Goal: Task Accomplishment & Management: Complete application form

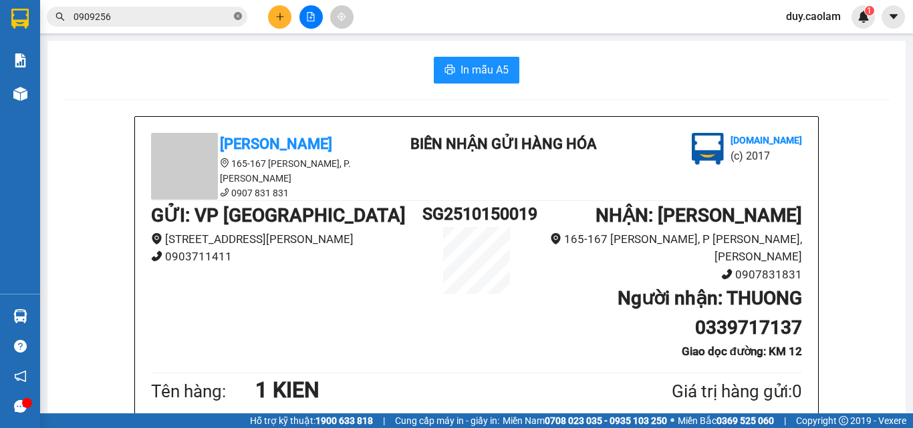
click at [234, 21] on span "0909256" at bounding box center [147, 17] width 200 height 20
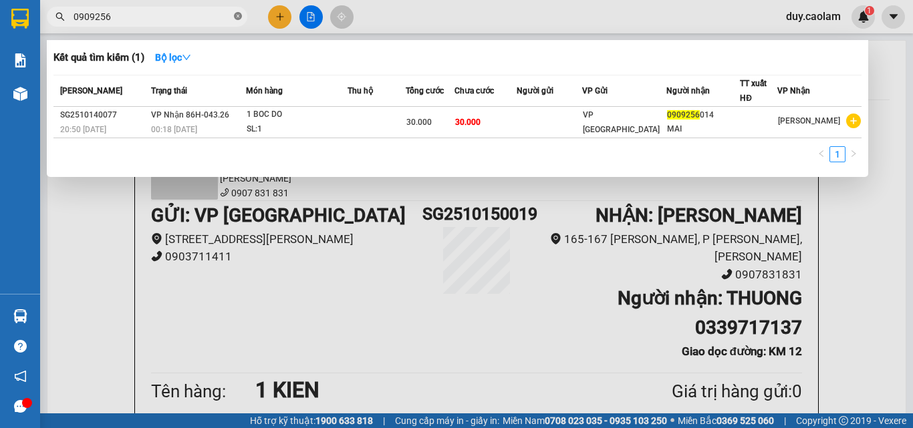
click at [234, 17] on icon "close-circle" at bounding box center [238, 16] width 8 height 8
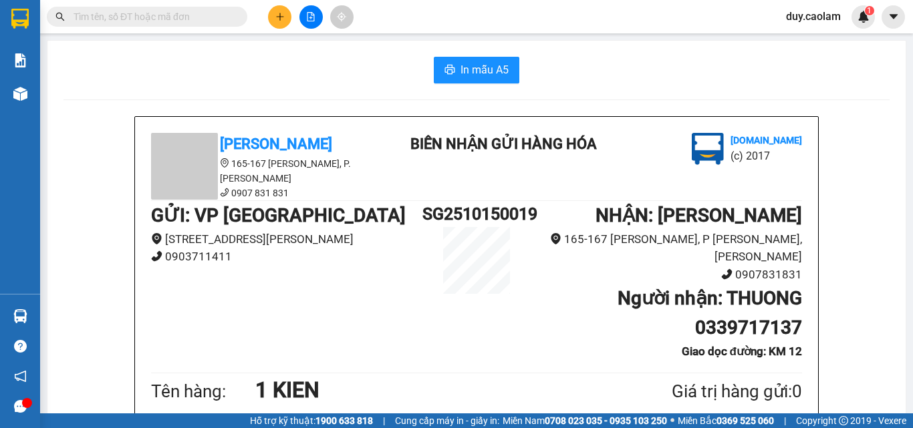
click at [185, 21] on input "text" at bounding box center [152, 16] width 158 height 15
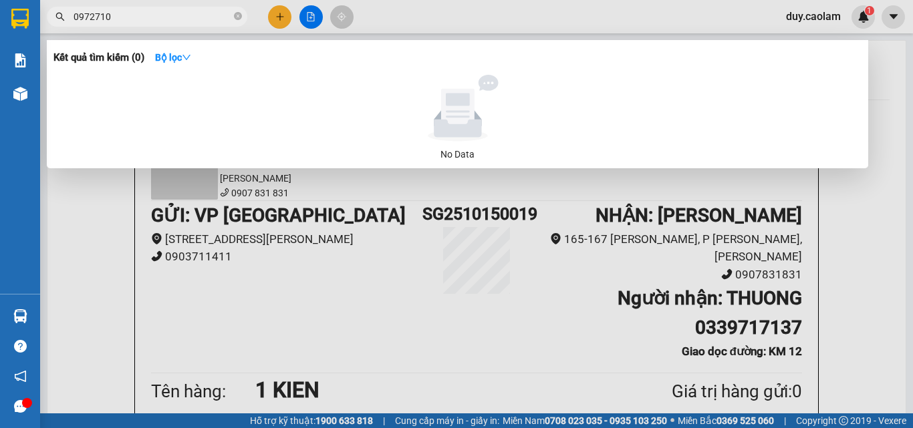
click at [104, 17] on input "0972710" at bounding box center [152, 16] width 158 height 15
click at [139, 18] on input "0972760" at bounding box center [152, 16] width 158 height 15
type input "0972760876"
click at [238, 12] on span at bounding box center [238, 17] width 8 height 13
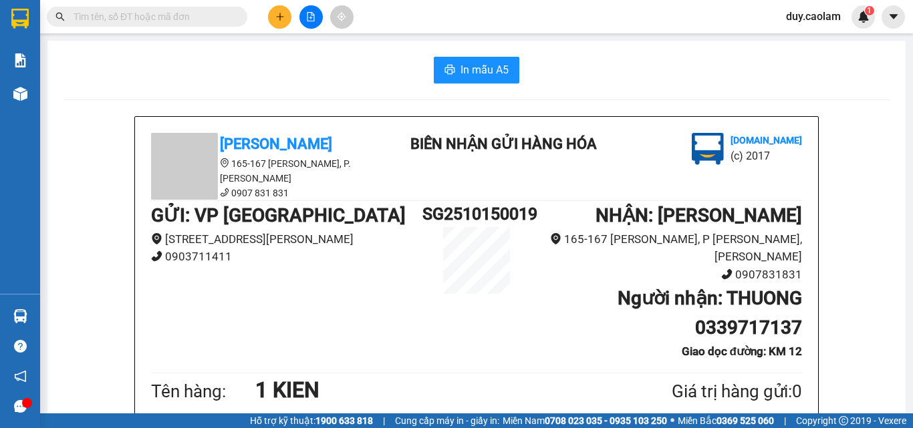
click at [180, 16] on input "text" at bounding box center [152, 16] width 158 height 15
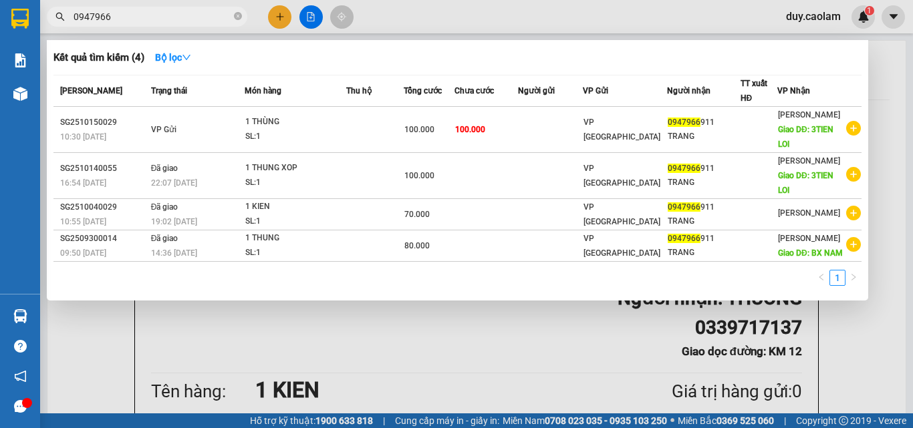
type input "0947966"
click at [283, 13] on div at bounding box center [456, 214] width 913 height 428
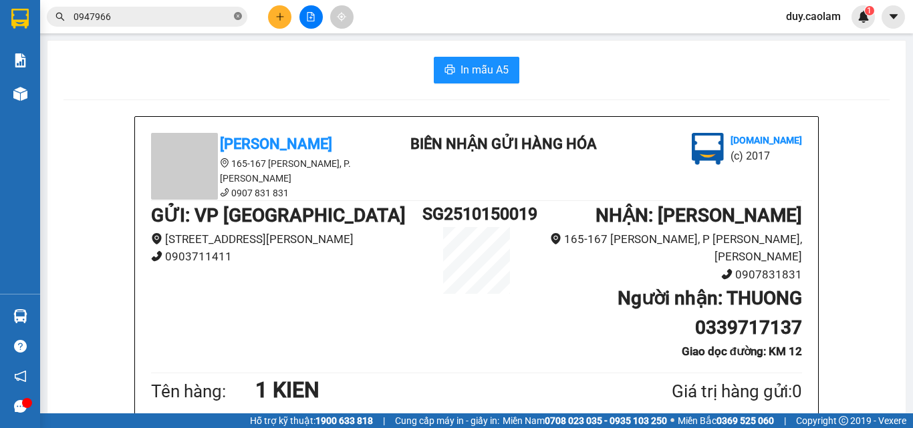
click at [240, 19] on icon "close-circle" at bounding box center [238, 16] width 8 height 8
click at [272, 15] on button at bounding box center [279, 16] width 23 height 23
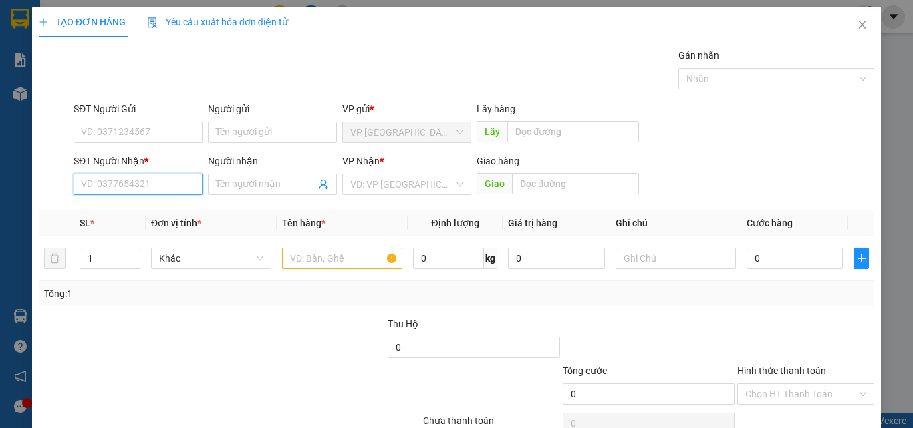
click at [122, 182] on input "SĐT Người Nhận *" at bounding box center [137, 184] width 129 height 21
click at [116, 182] on input "9111" at bounding box center [137, 184] width 129 height 21
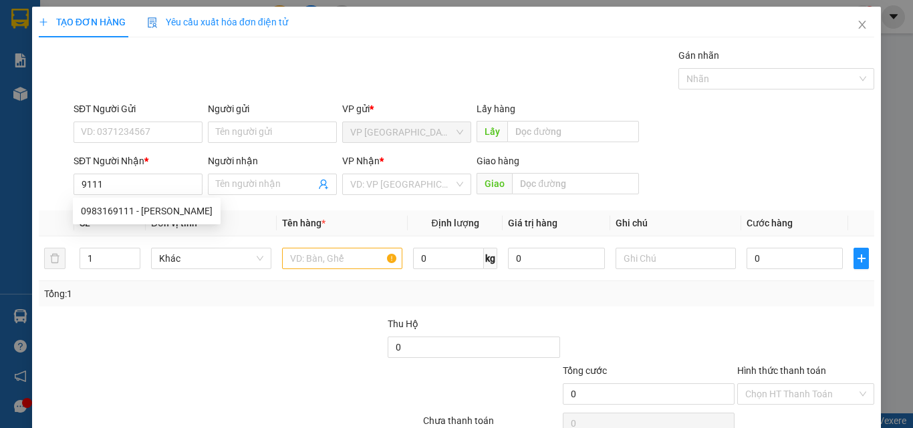
click at [152, 197] on div "SĐT Người [PERSON_NAME] * 9111" at bounding box center [137, 177] width 129 height 47
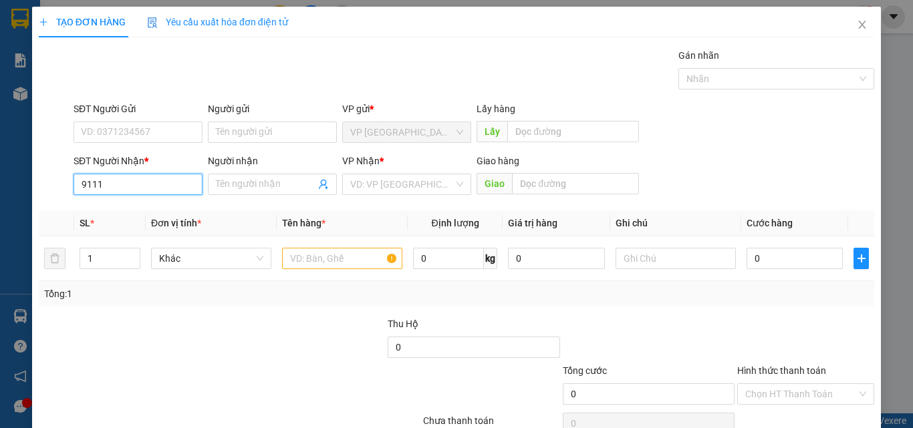
click at [159, 188] on input "9111" at bounding box center [137, 184] width 129 height 21
click at [139, 212] on div "0983169111 - [PERSON_NAME]" at bounding box center [147, 211] width 132 height 15
type input "0983169111"
type input "LINH CHI"
type input "KM 22"
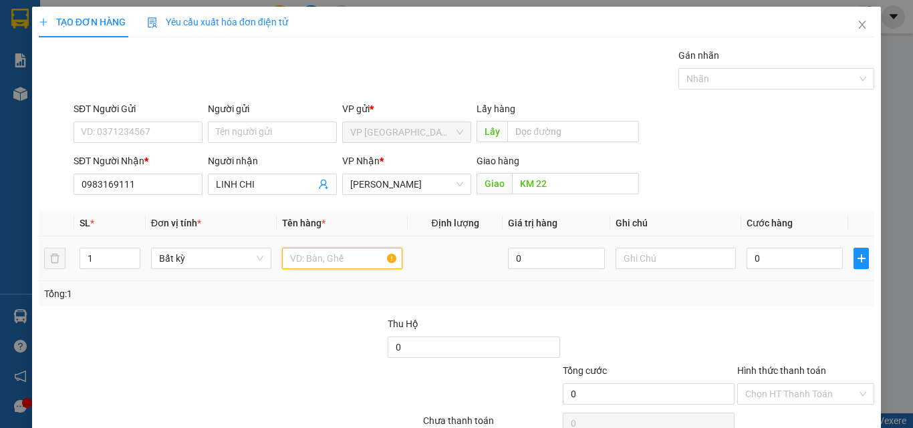
click at [361, 259] on input "text" at bounding box center [342, 258] width 120 height 21
type input "6KIEN"
click at [761, 255] on input "0" at bounding box center [794, 258] width 96 height 21
type input "3"
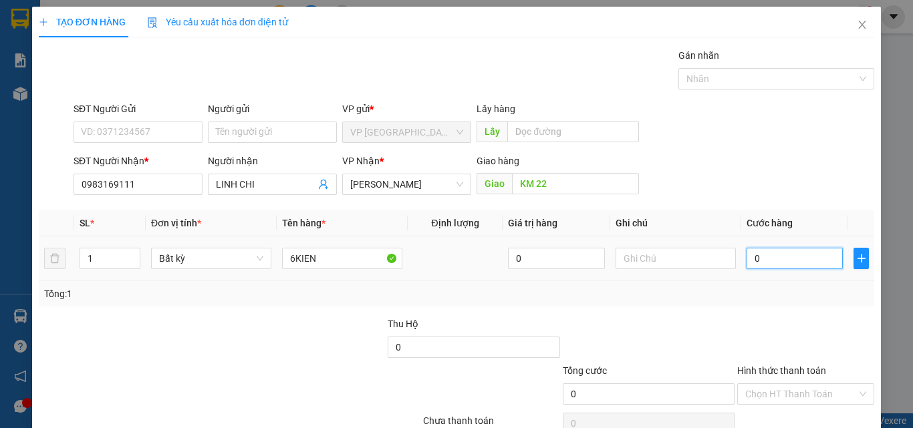
type input "3"
type input "30"
type input "300"
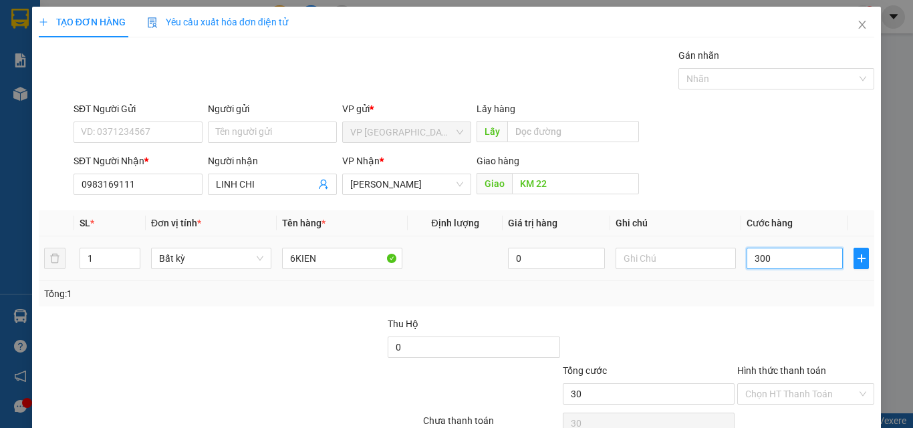
type input "300"
type input "3.000"
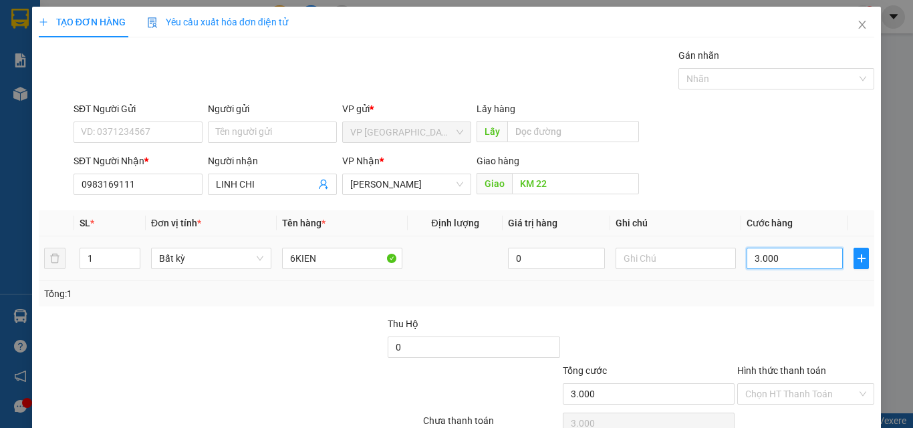
type input "30.000"
type input "300.000"
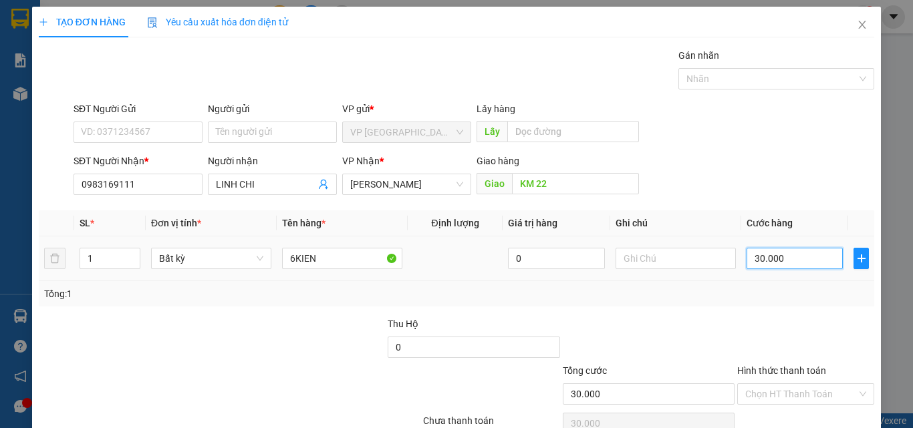
type input "300.000"
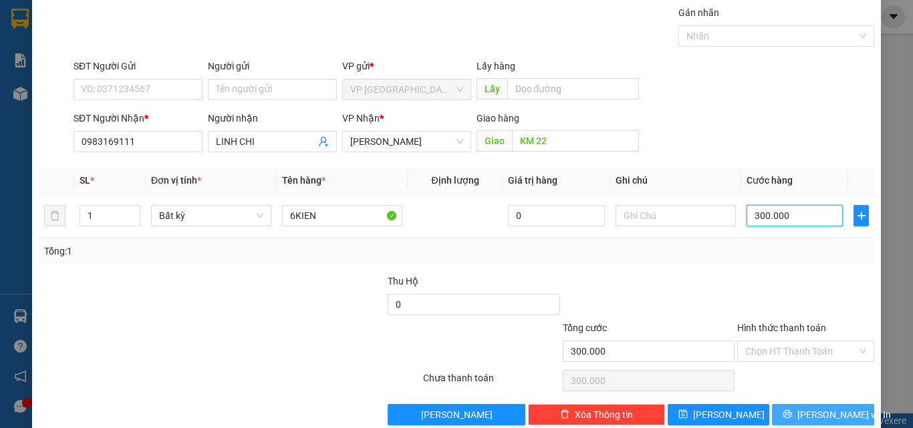
scroll to position [66, 0]
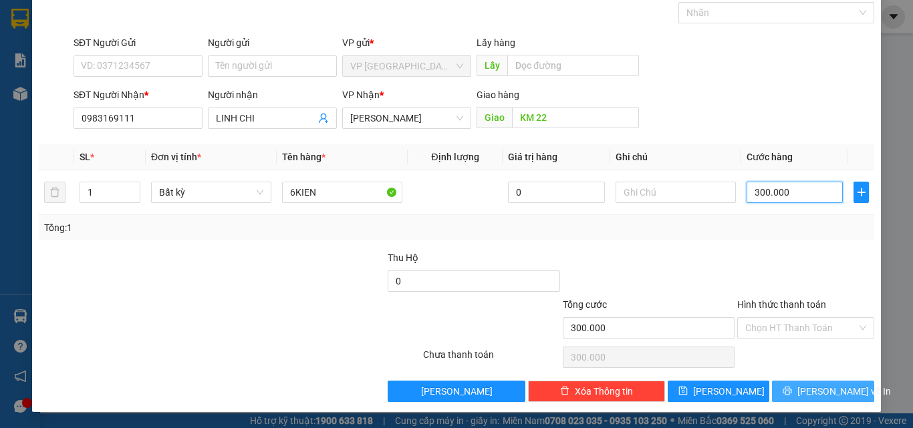
type input "300.000"
click at [798, 394] on button "[PERSON_NAME] và In" at bounding box center [823, 391] width 102 height 21
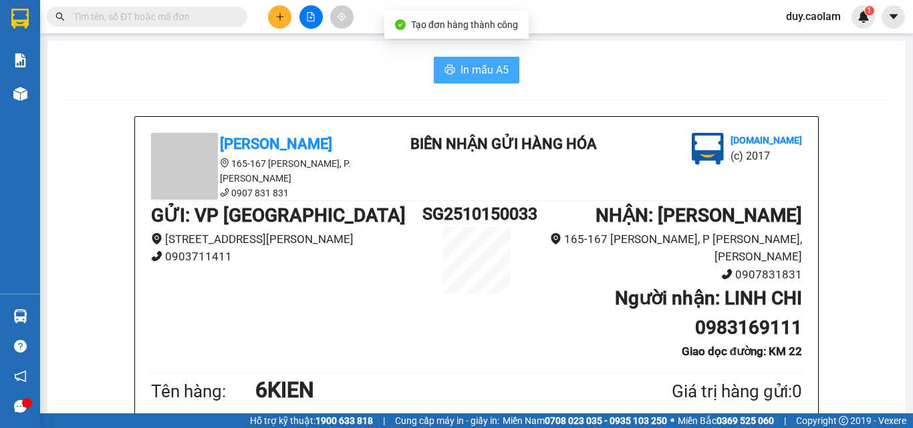
click at [473, 62] on span "In mẫu A5" at bounding box center [484, 69] width 48 height 17
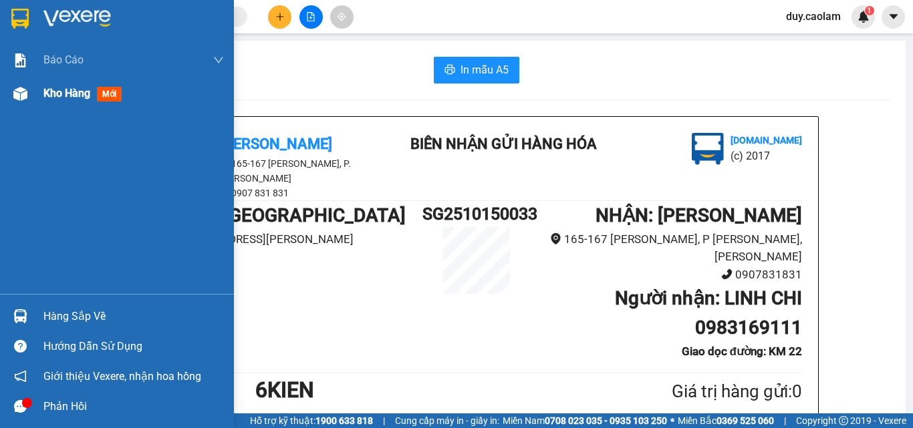
click at [22, 102] on div at bounding box center [20, 93] width 23 height 23
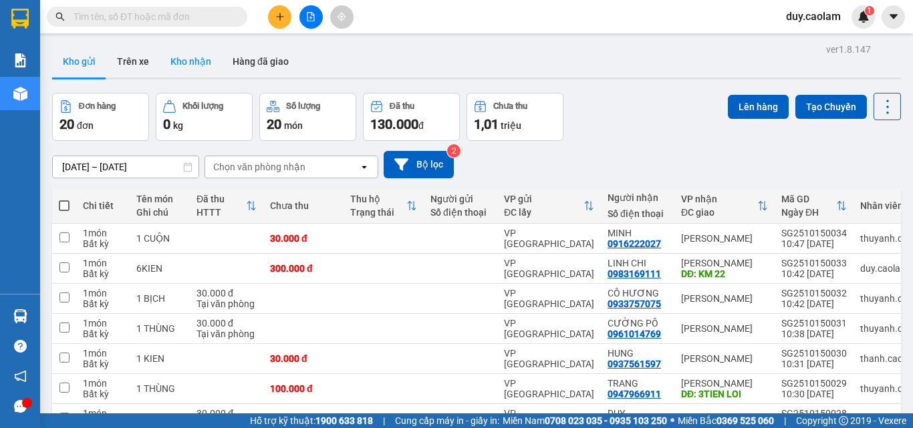
click at [189, 59] on button "Kho nhận" at bounding box center [191, 61] width 62 height 32
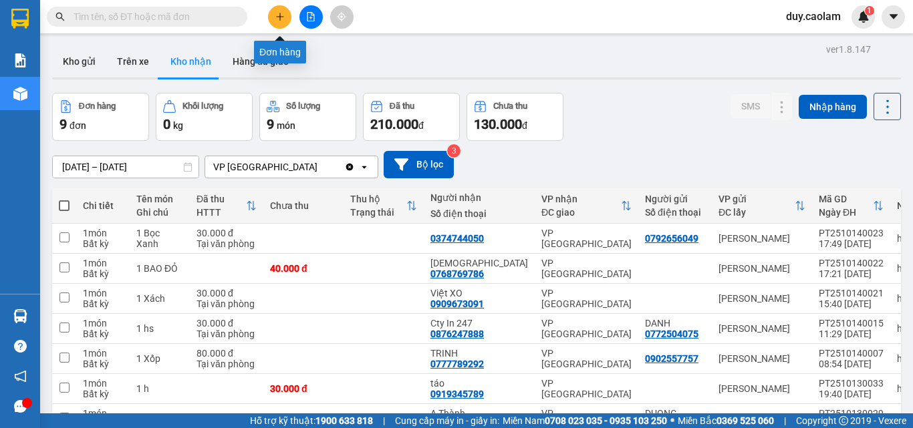
click at [281, 12] on icon "plus" at bounding box center [279, 16] width 9 height 9
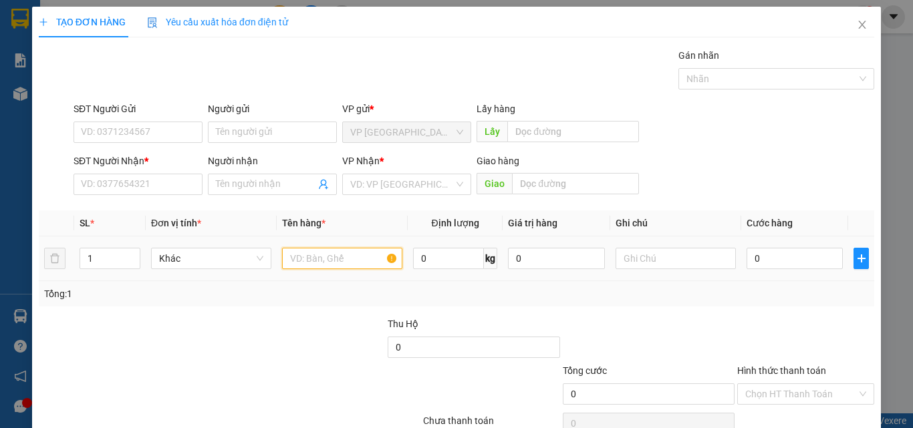
click at [315, 259] on input "text" at bounding box center [342, 258] width 120 height 21
type input "7RO NHAN VANG"
click at [797, 261] on input "0" at bounding box center [794, 258] width 96 height 21
type input "1"
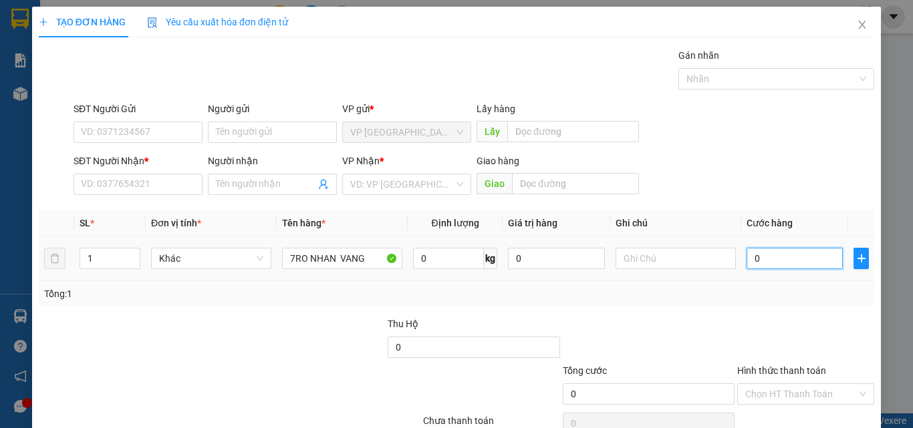
type input "1"
type input "14"
type input "140"
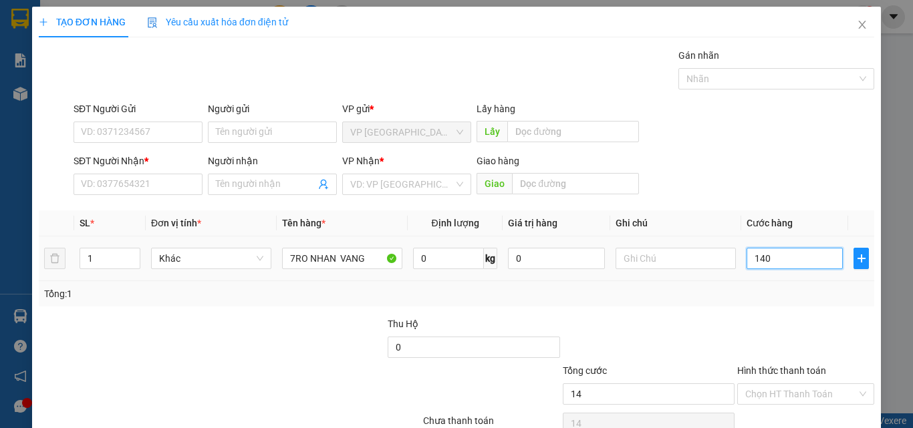
type input "140"
type input "1.400"
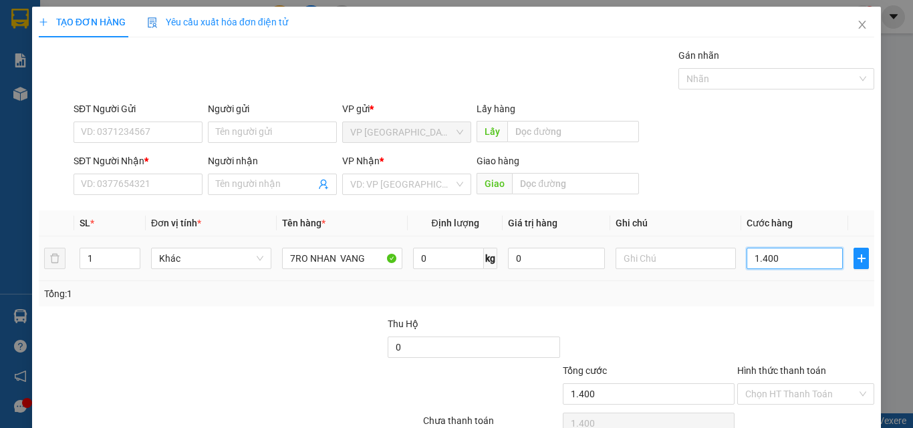
type input "14.000"
type input "140.000"
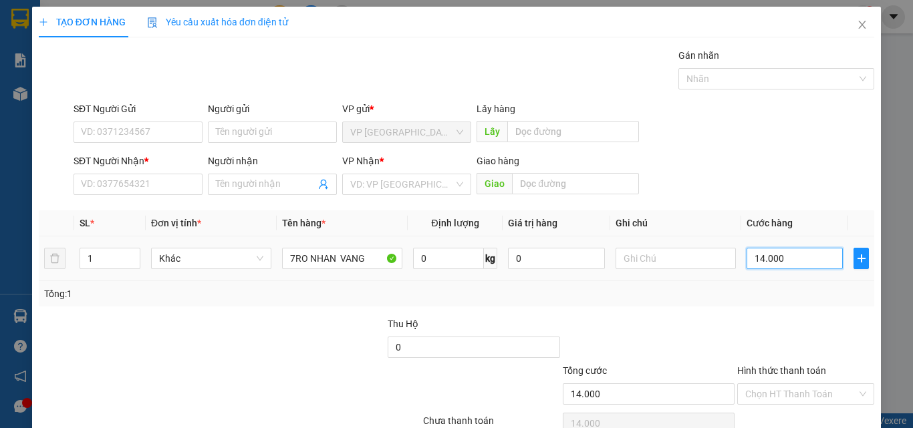
type input "140.000"
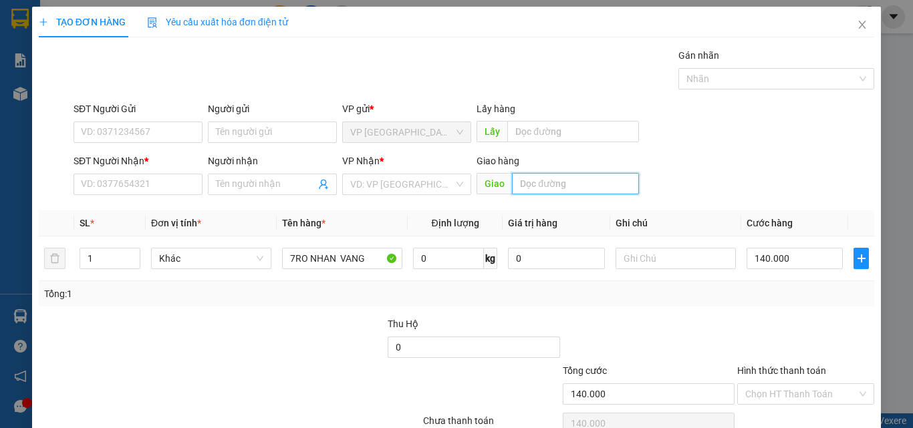
click at [550, 183] on input "text" at bounding box center [575, 183] width 127 height 21
type input "KM 30"
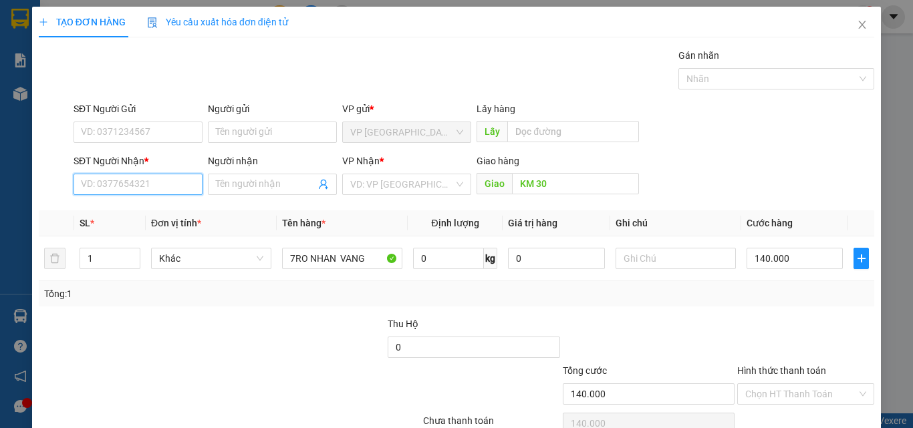
click at [174, 182] on input "SĐT Người Nhận *" at bounding box center [137, 184] width 129 height 21
click at [140, 217] on div "0335738656 - LOC" at bounding box center [137, 211] width 112 height 15
type input "0335738656"
type input "LOC"
type input "KM 3O"
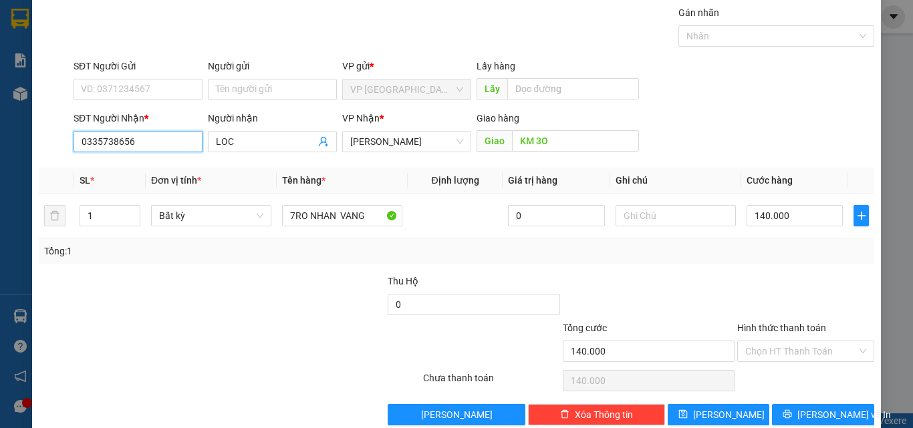
scroll to position [66, 0]
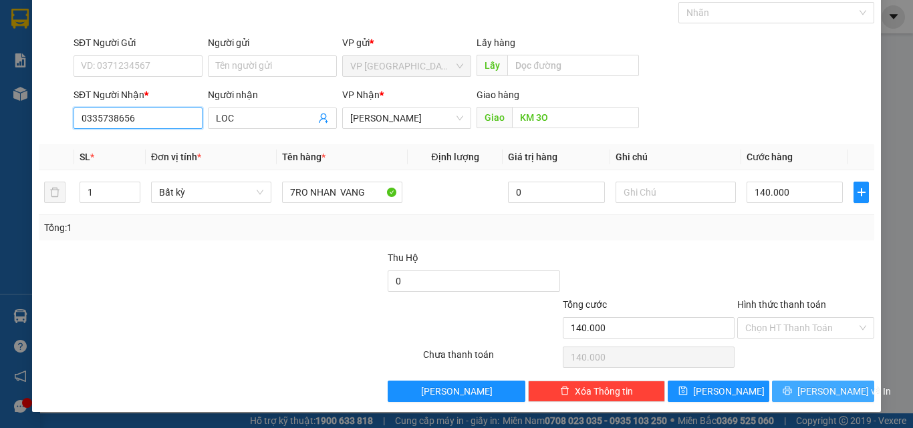
type input "0335738656"
click at [810, 388] on span "[PERSON_NAME] và In" at bounding box center [844, 391] width 94 height 15
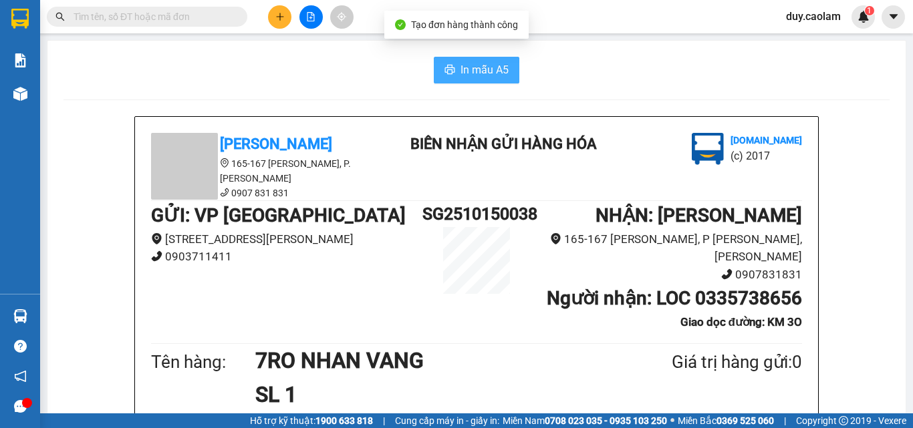
click at [468, 71] on span "In mẫu A5" at bounding box center [484, 69] width 48 height 17
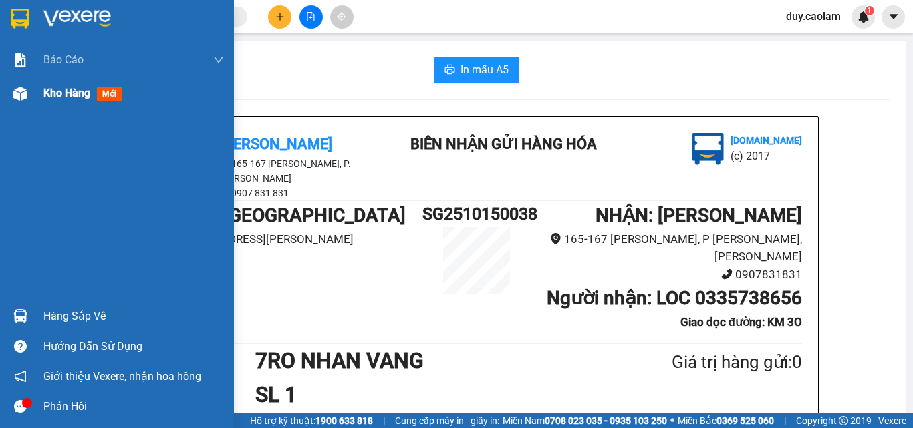
click at [51, 96] on span "Kho hàng" at bounding box center [66, 93] width 47 height 13
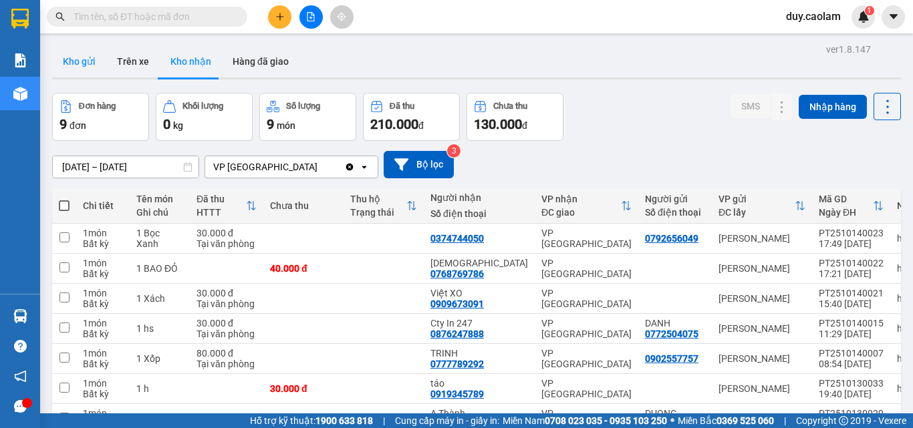
click at [75, 63] on button "Kho gửi" at bounding box center [79, 61] width 54 height 32
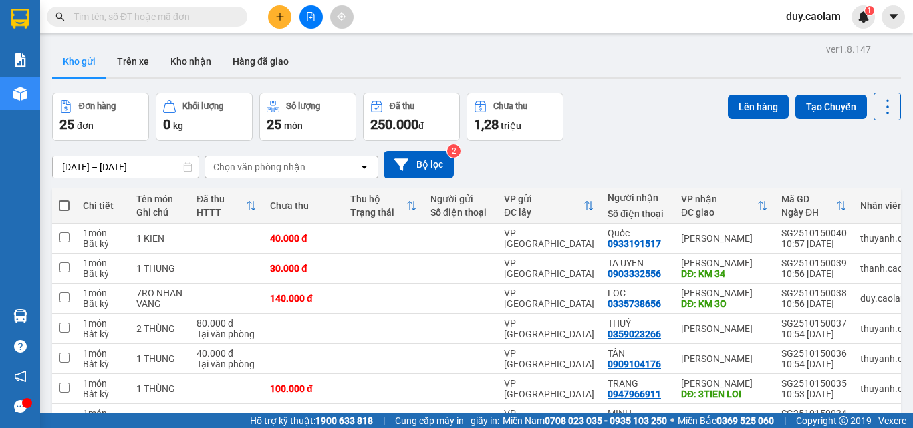
click at [285, 17] on button at bounding box center [279, 16] width 23 height 23
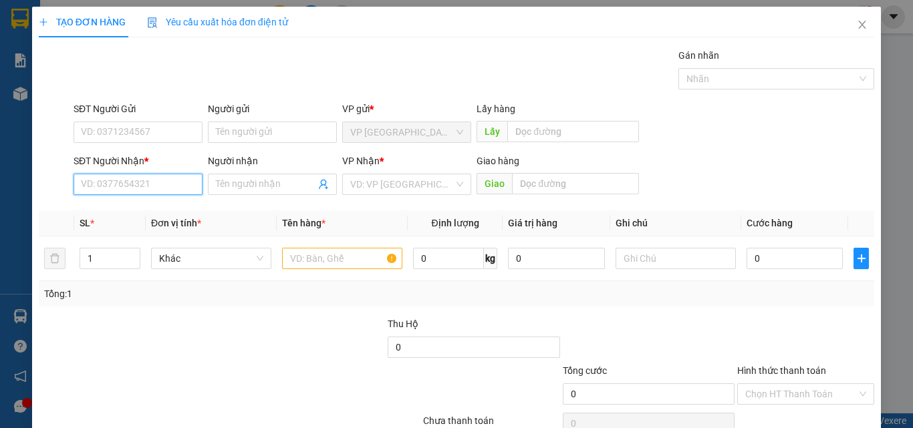
click at [106, 182] on input "SĐT Người Nhận *" at bounding box center [137, 184] width 129 height 21
click at [121, 189] on input "604" at bounding box center [137, 184] width 129 height 21
drag, startPoint x: 149, startPoint y: 209, endPoint x: 174, endPoint y: 214, distance: 25.3
click at [150, 211] on div "0973723604 - DUONG" at bounding box center [137, 211] width 112 height 15
type input "0973723604"
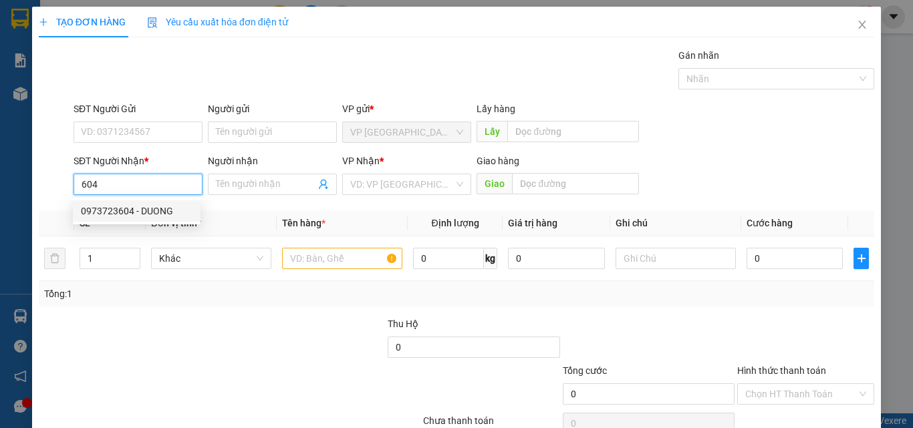
type input "DUONG"
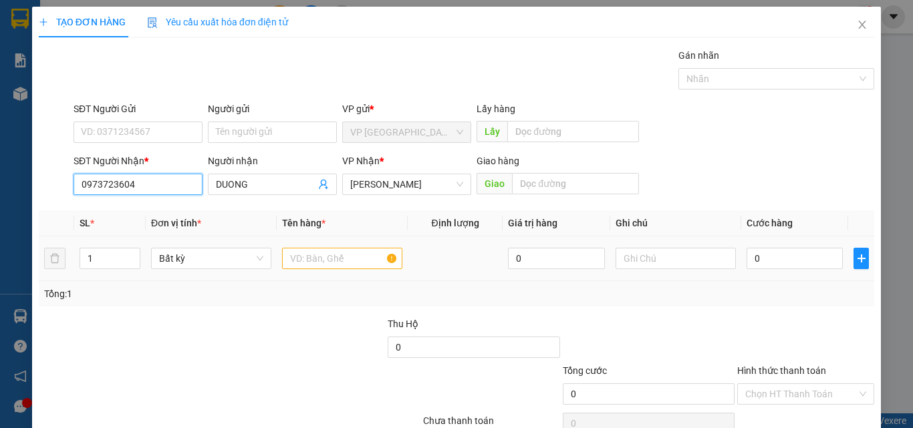
type input "0973723604"
click at [295, 257] on input "text" at bounding box center [342, 258] width 120 height 21
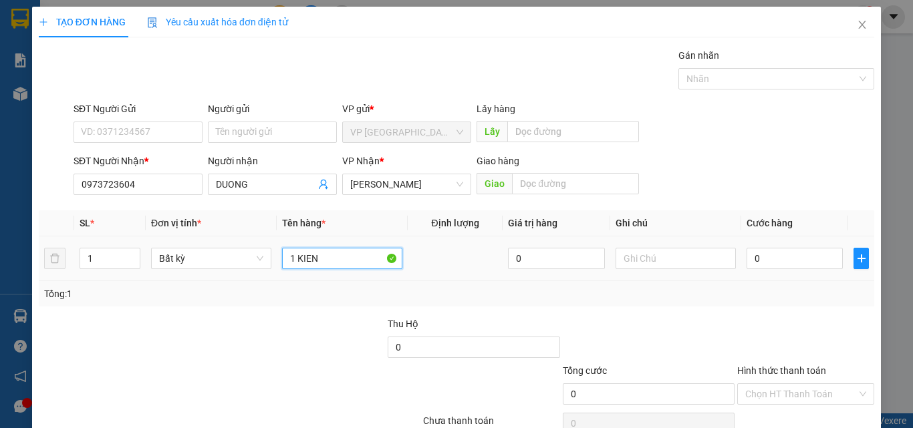
type input "1 KIEN"
click at [791, 245] on td "0" at bounding box center [794, 258] width 107 height 45
click at [778, 261] on input "0" at bounding box center [794, 258] width 96 height 21
type input "4"
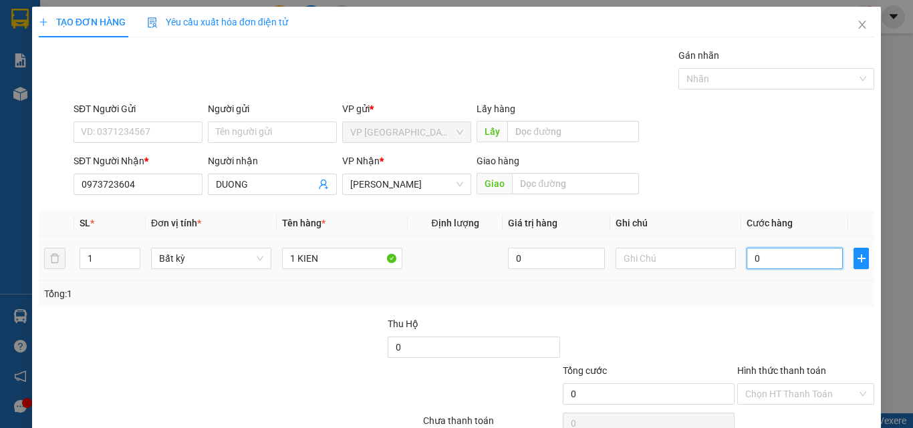
type input "4"
type input "40"
type input "400"
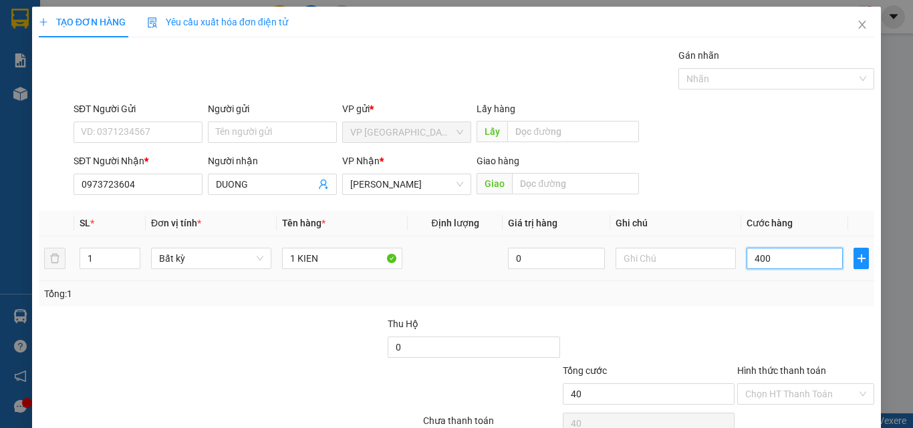
type input "400"
type input "4.000"
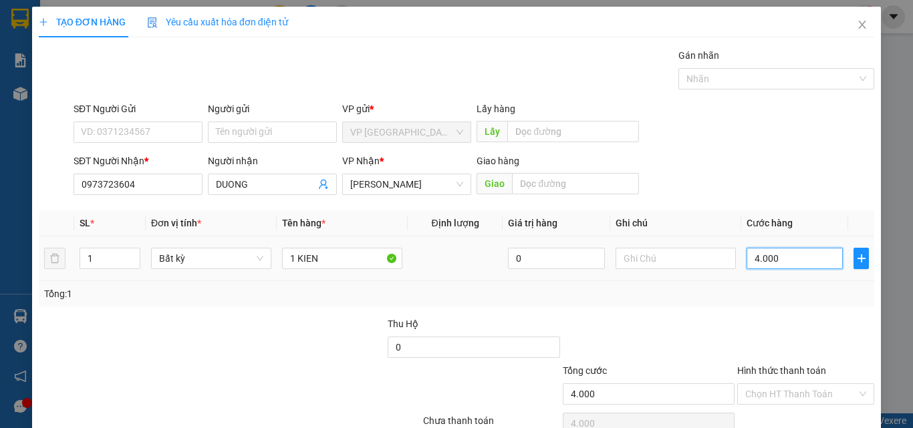
type input "40.000"
type input "400.000"
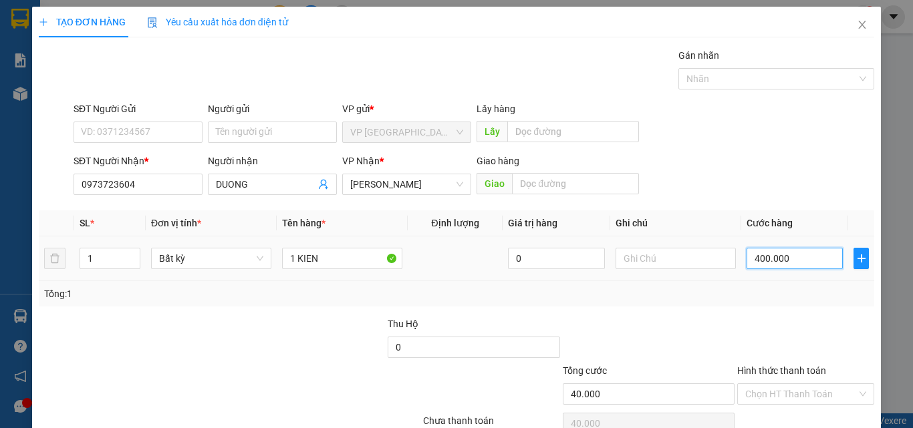
type input "400.000"
click at [758, 253] on input "400.000" at bounding box center [794, 258] width 96 height 21
type input "40.000"
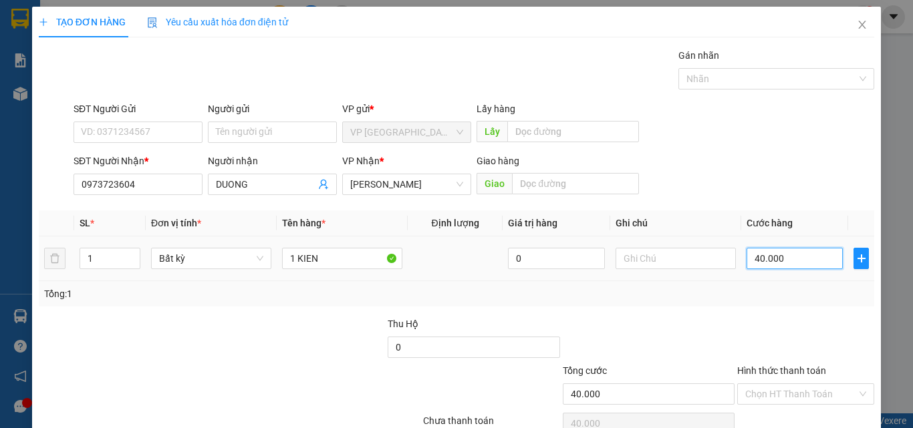
type input "0.000"
type input "0"
type input "50.000"
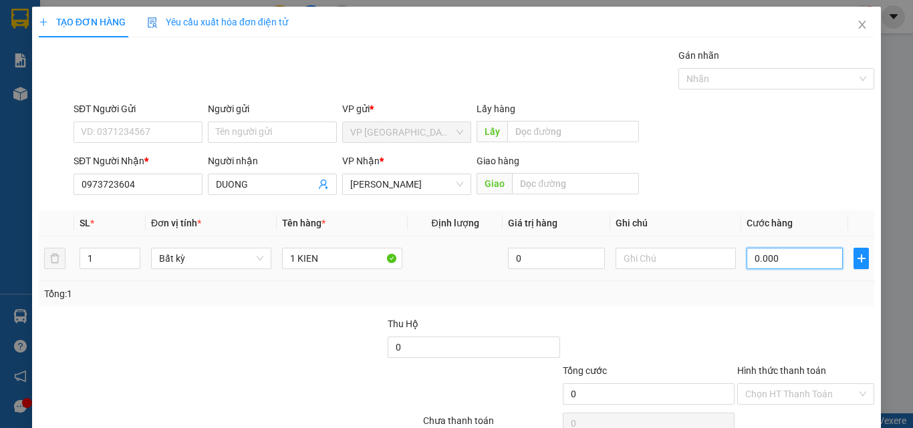
type input "50.000"
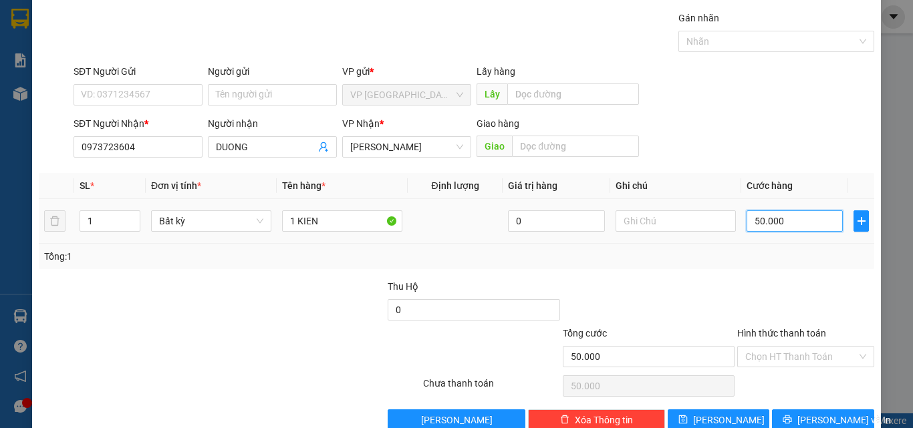
scroll to position [66, 0]
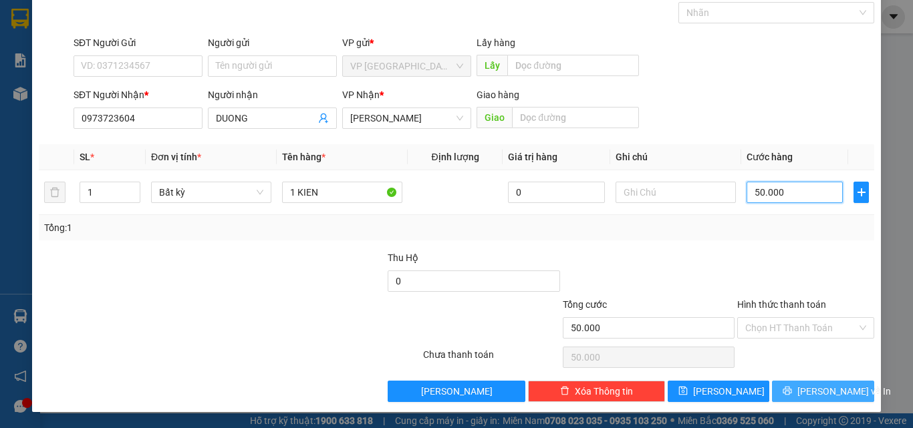
type input "50.000"
click at [792, 389] on icon "printer" at bounding box center [787, 391] width 9 height 9
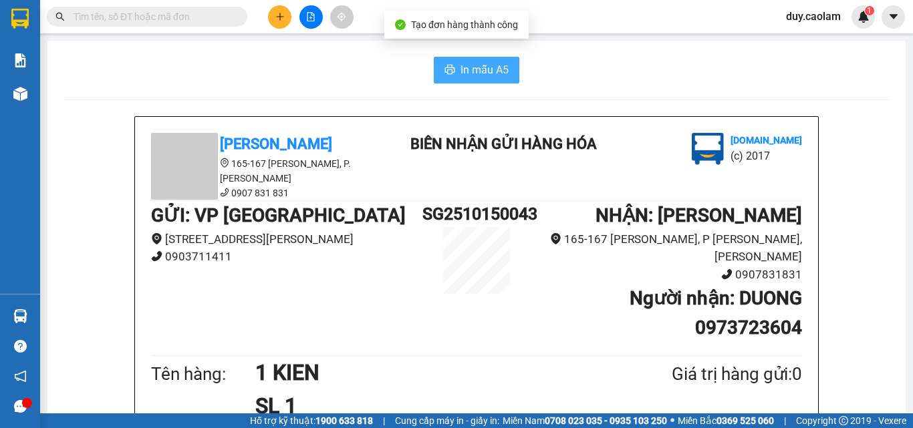
click at [495, 68] on span "In mẫu A5" at bounding box center [484, 69] width 48 height 17
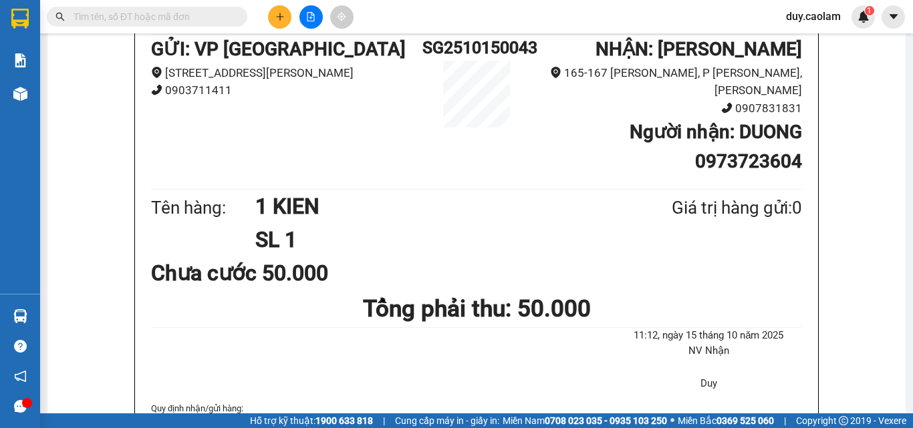
scroll to position [134, 0]
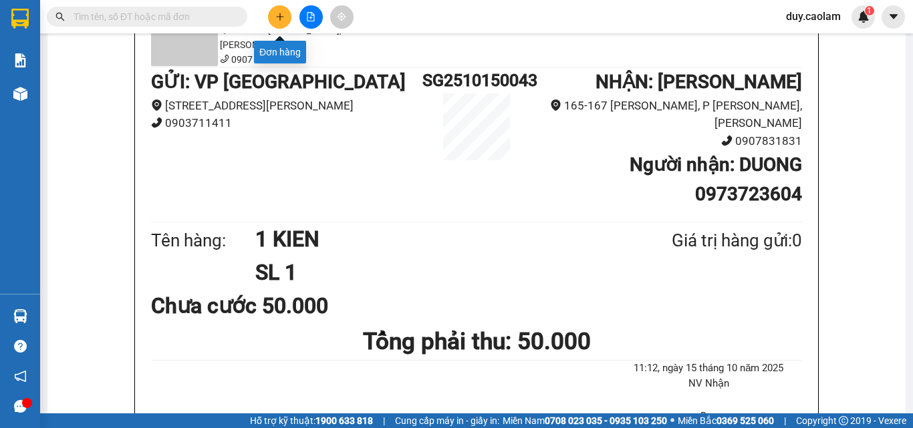
click at [285, 18] on button at bounding box center [279, 16] width 23 height 23
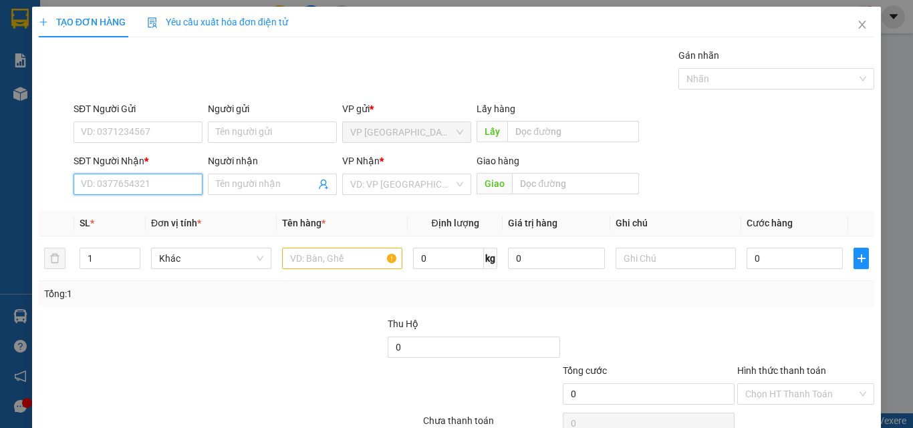
click at [132, 186] on input "SĐT Người Nhận *" at bounding box center [137, 184] width 129 height 21
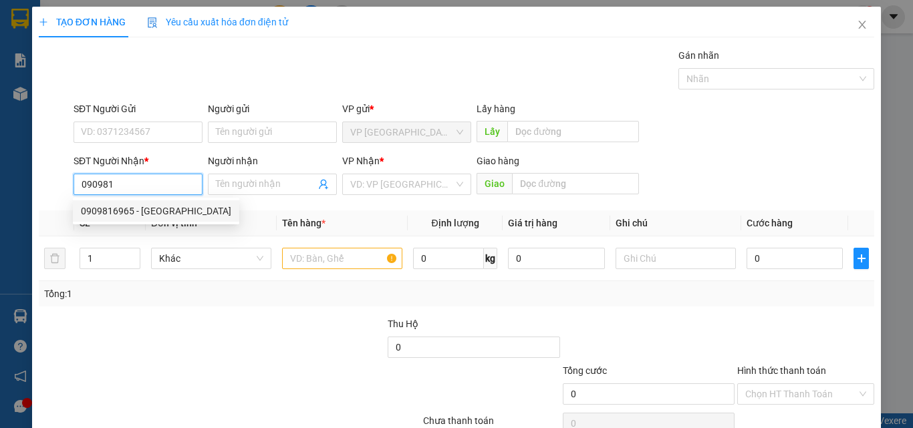
click at [137, 215] on div "0909816965 - [GEOGRAPHIC_DATA]" at bounding box center [156, 211] width 150 height 15
type input "0909816965"
type input "ĐỨC"
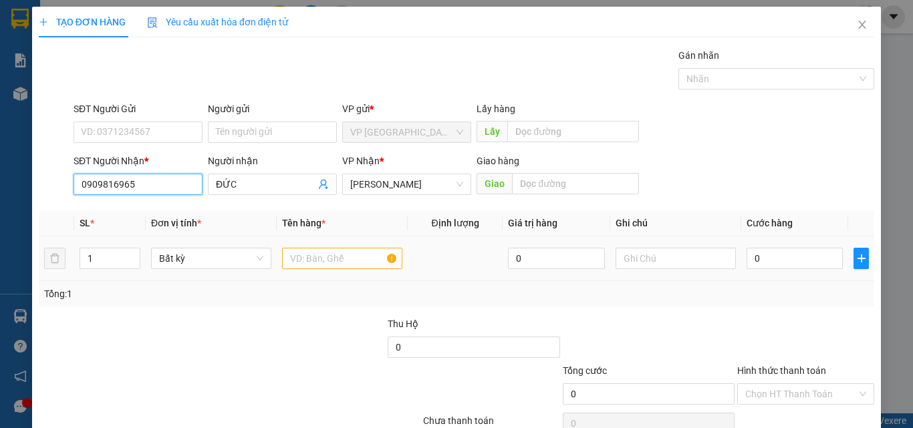
type input "0909816965"
click at [339, 261] on input "text" at bounding box center [342, 258] width 120 height 21
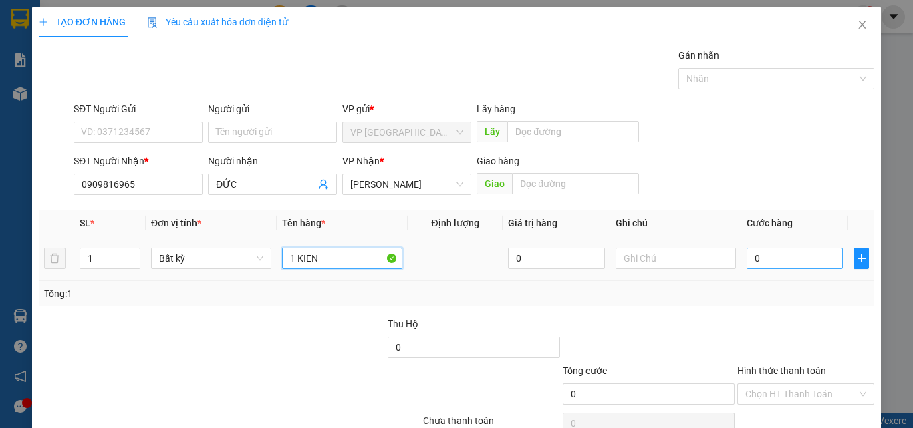
type input "1 KIEN"
click at [748, 261] on input "0" at bounding box center [794, 258] width 96 height 21
type input "3"
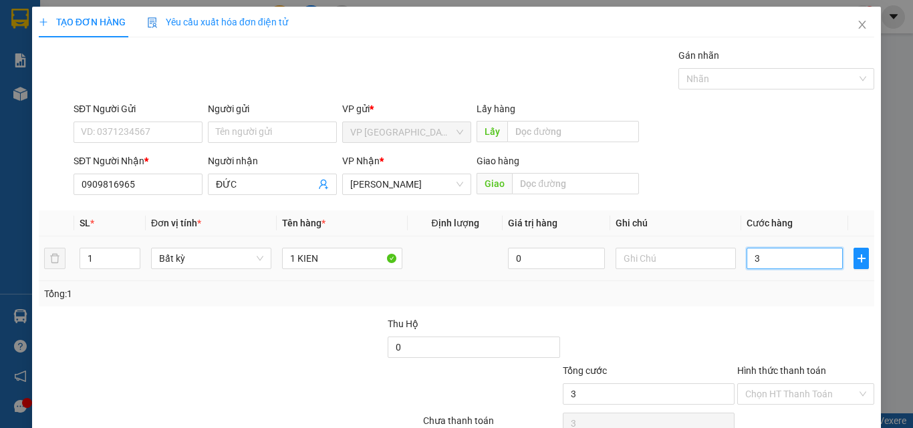
type input "30"
type input "300"
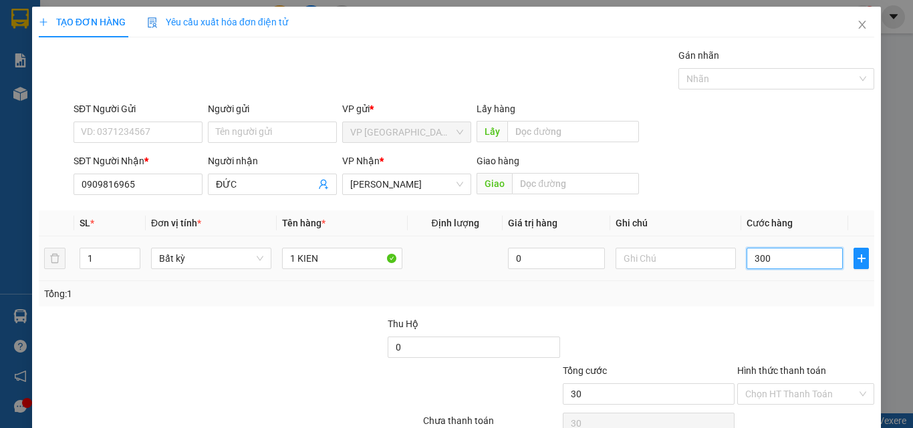
type input "300"
type input "3.000"
type input "30.000"
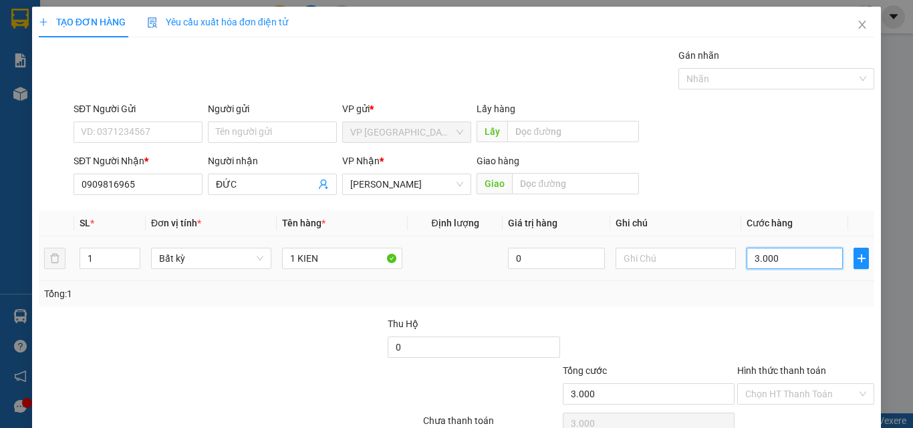
type input "30.000"
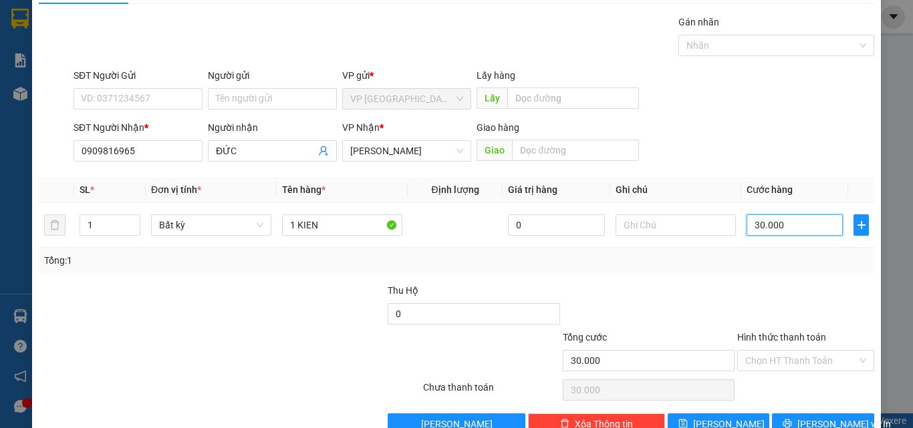
scroll to position [66, 0]
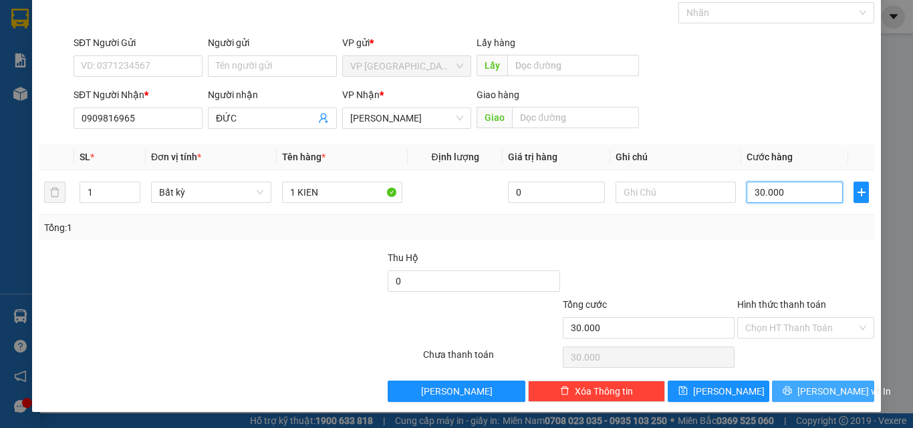
type input "30.000"
drag, startPoint x: 800, startPoint y: 393, endPoint x: 798, endPoint y: 383, distance: 10.2
click at [800, 393] on button "[PERSON_NAME] và In" at bounding box center [823, 391] width 102 height 21
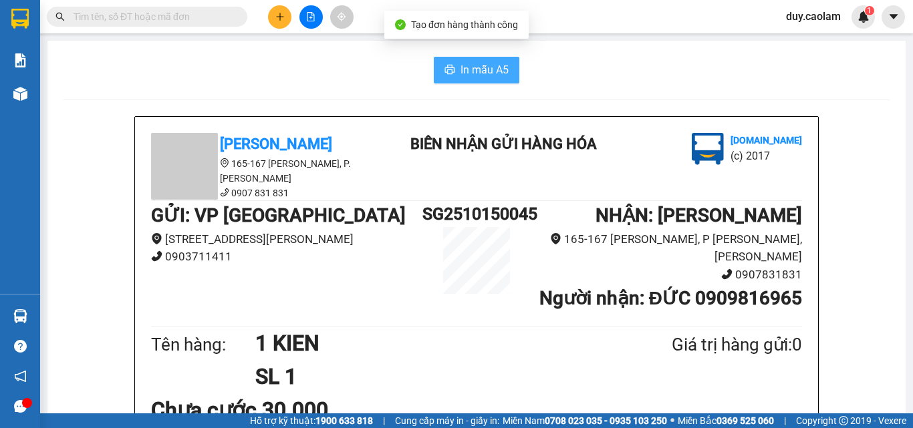
click at [464, 72] on span "In mẫu A5" at bounding box center [484, 69] width 48 height 17
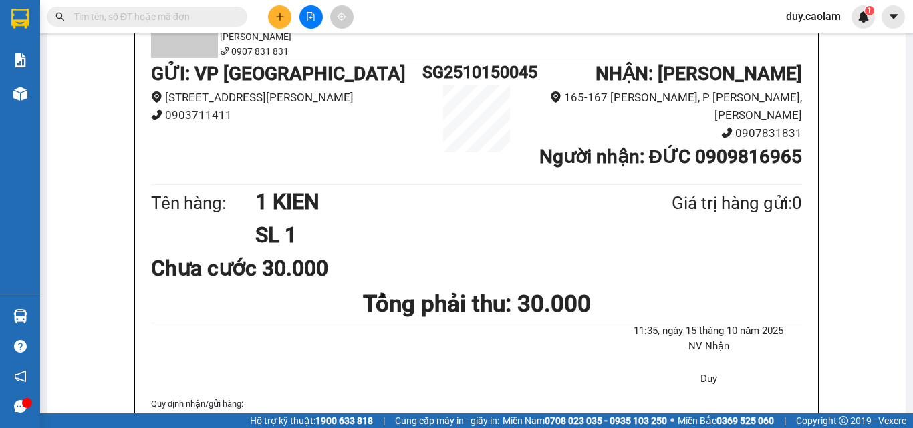
scroll to position [67, 0]
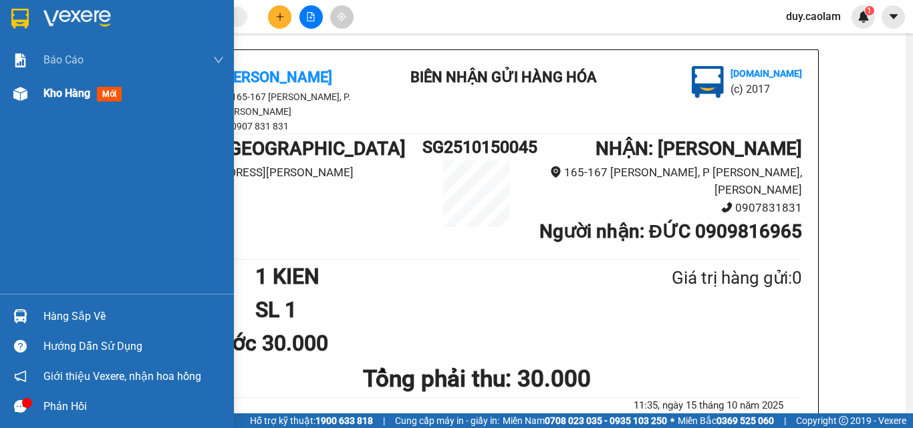
click at [37, 92] on div "Kho hàng mới" at bounding box center [117, 93] width 234 height 33
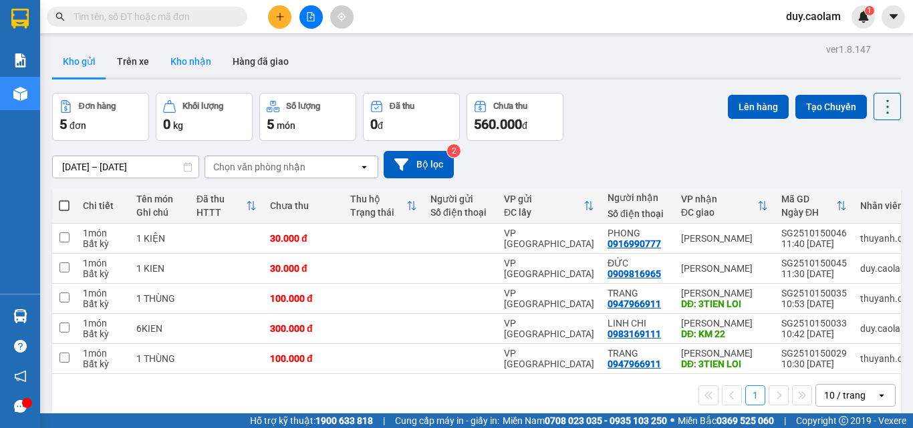
click at [200, 65] on button "Kho nhận" at bounding box center [191, 61] width 62 height 32
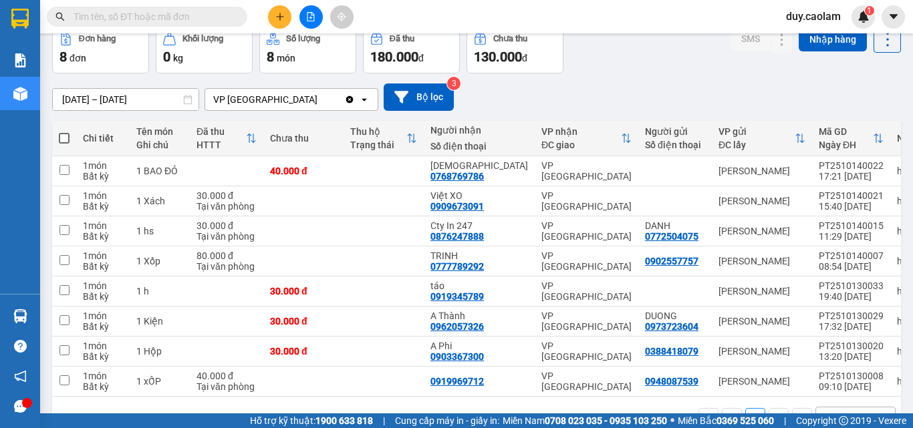
scroll to position [44, 0]
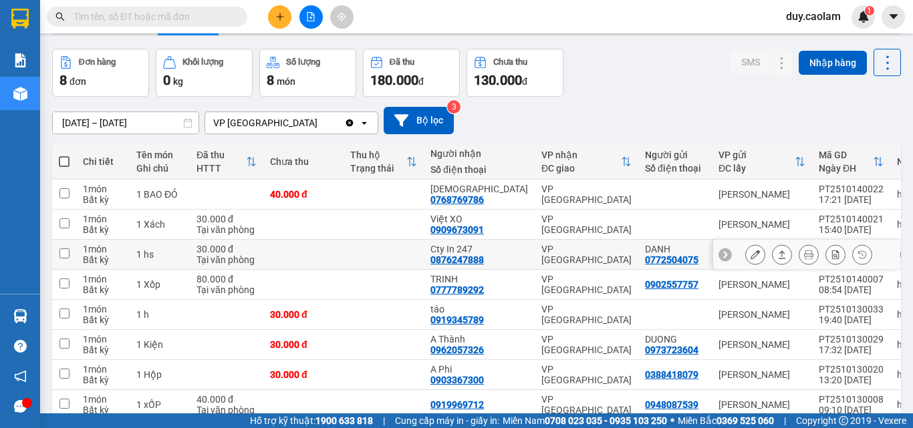
click at [750, 254] on icon at bounding box center [754, 254] width 9 height 9
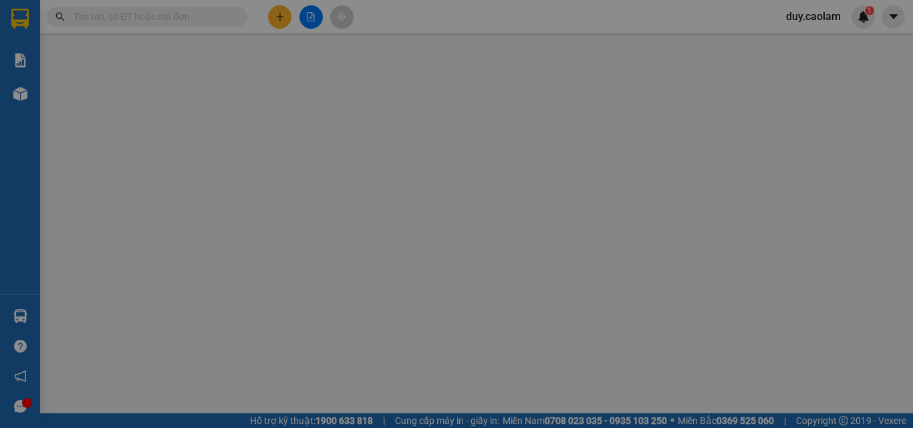
type input "0772504075"
type input "DANH"
type input "0876247888"
type input "Cty In 247"
type input "30.000"
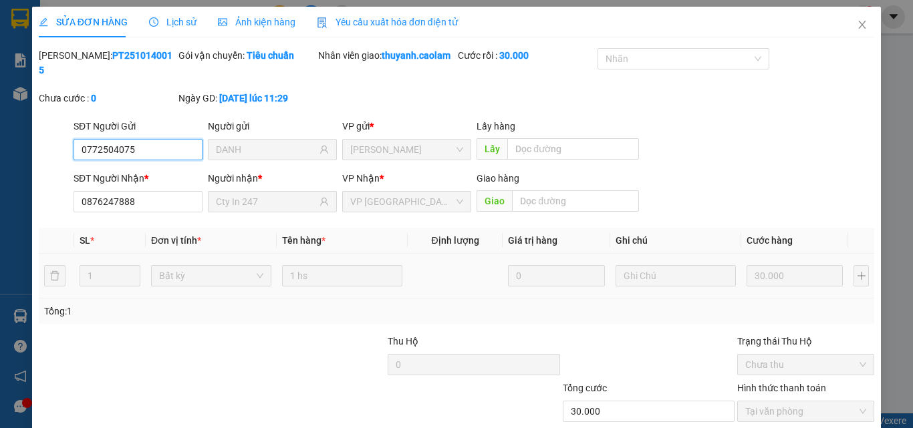
scroll to position [69, 0]
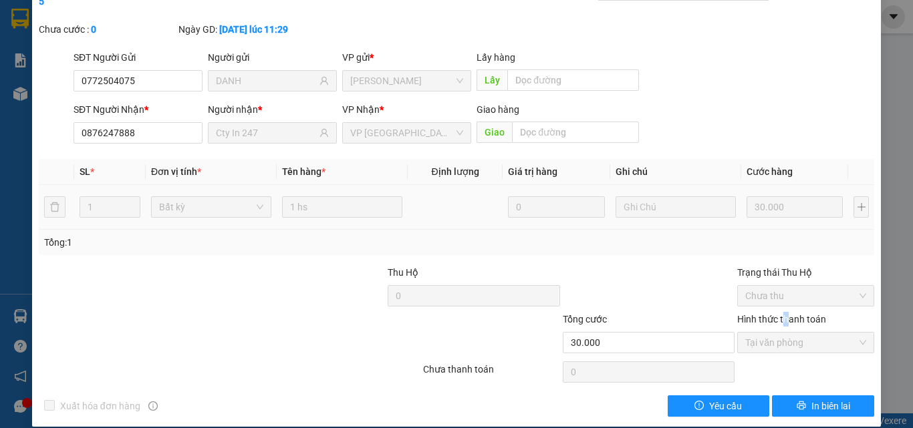
click at [778, 314] on label "Hình thức thanh toán" at bounding box center [781, 319] width 89 height 11
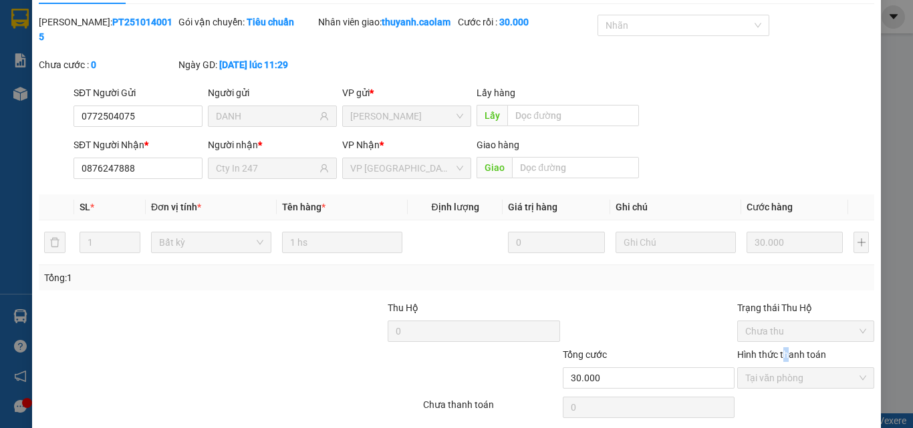
scroll to position [0, 0]
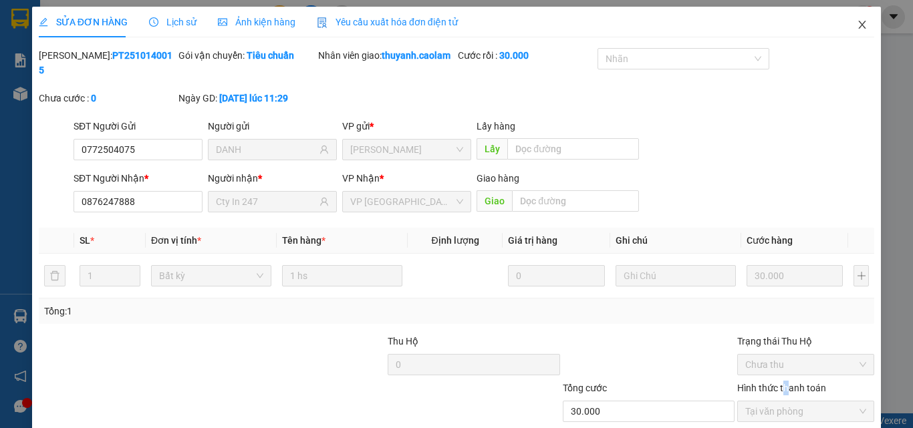
click at [858, 23] on icon "close" at bounding box center [861, 25] width 7 height 8
